Goal: Information Seeking & Learning: Learn about a topic

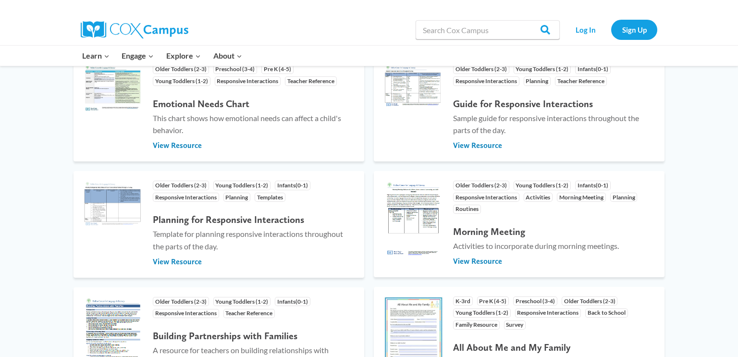
scroll to position [290, 0]
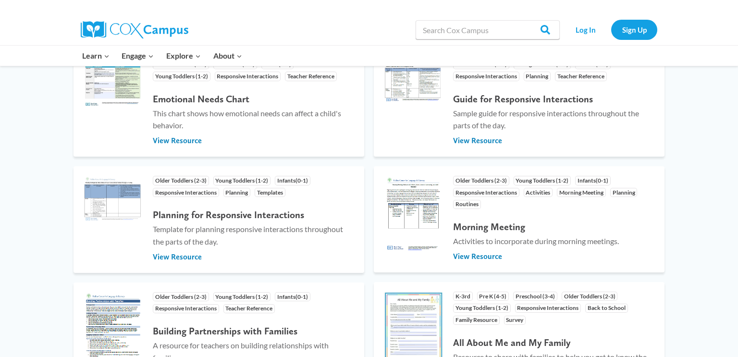
click at [65, 221] on div "Older Toddlers (2-3) Preschool (3-4) Pre K (4-5) Young Toddlers (1-2) Responsiv…" at bounding box center [369, 356] width 738 height 681
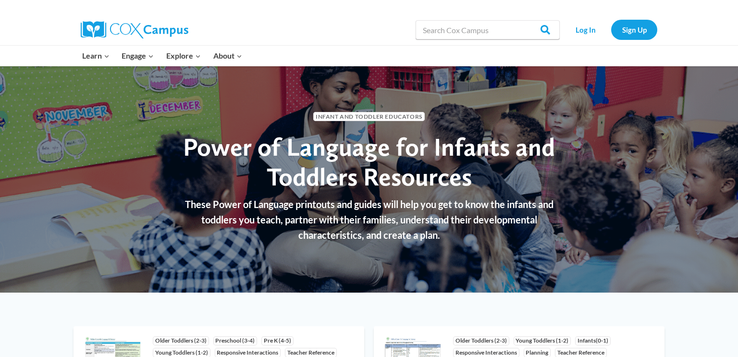
scroll to position [0, 0]
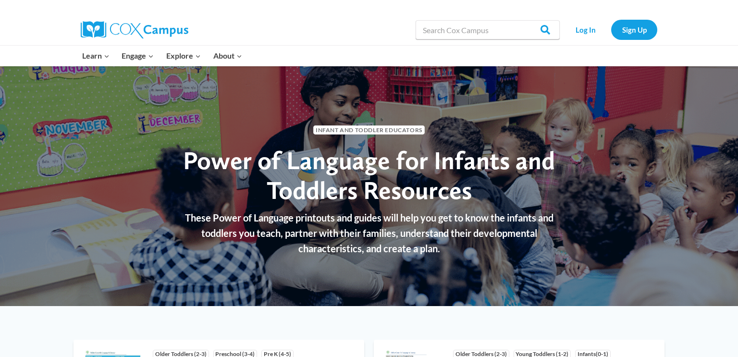
click at [375, 127] on span "Infant and Toddler Educators" at bounding box center [368, 129] width 111 height 9
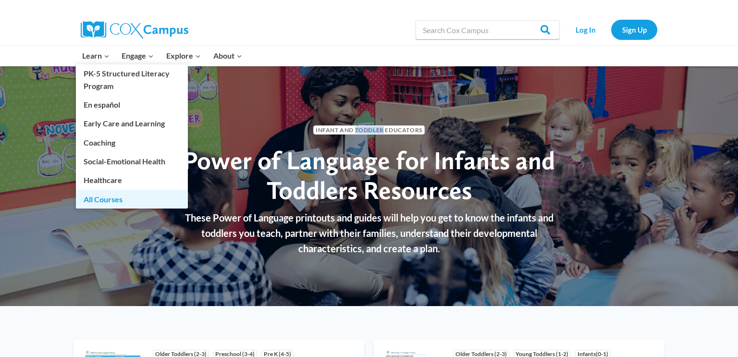
click at [103, 204] on link "All Courses" at bounding box center [132, 199] width 112 height 18
